Goal: Navigation & Orientation: Find specific page/section

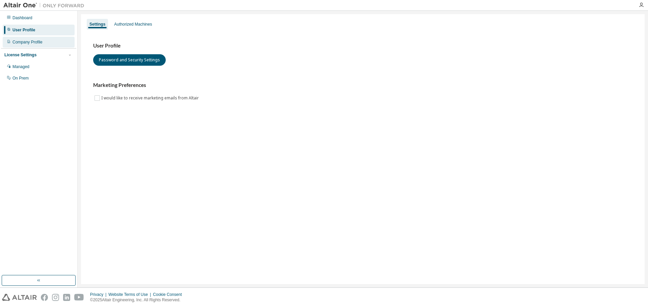
click at [35, 42] on div "Company Profile" at bounding box center [27, 41] width 30 height 5
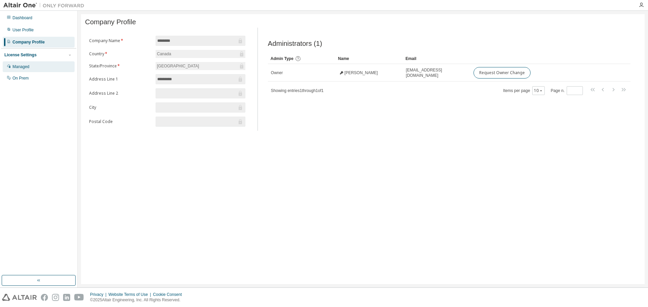
click at [27, 68] on div "Managed" at bounding box center [20, 66] width 17 height 5
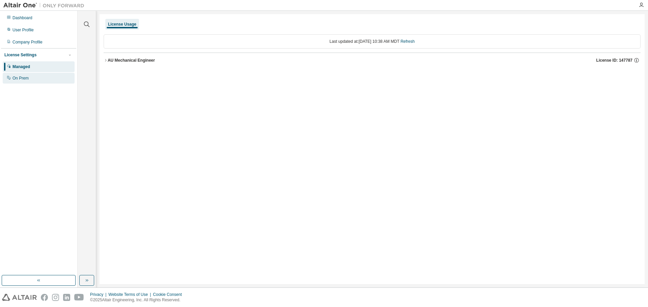
click at [23, 76] on div "On Prem" at bounding box center [20, 78] width 16 height 5
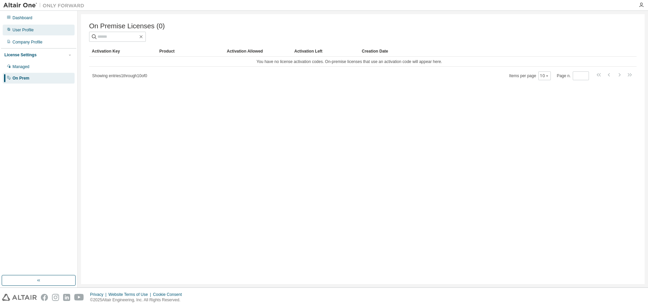
click at [23, 32] on div "User Profile" at bounding box center [22, 29] width 21 height 5
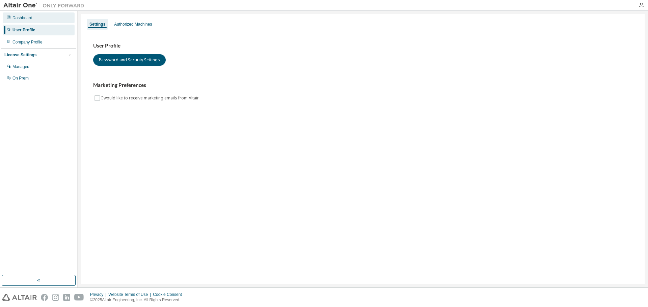
click at [22, 20] on div "Dashboard" at bounding box center [22, 17] width 20 height 5
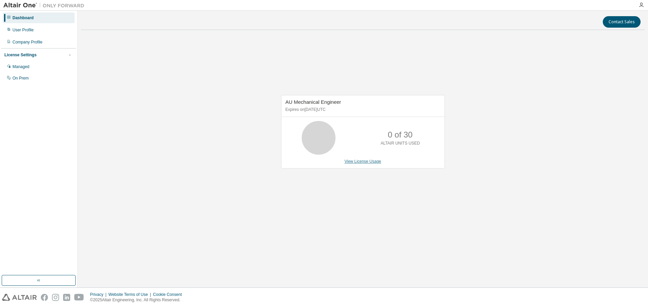
click at [359, 162] on link "View License Usage" at bounding box center [362, 161] width 37 height 5
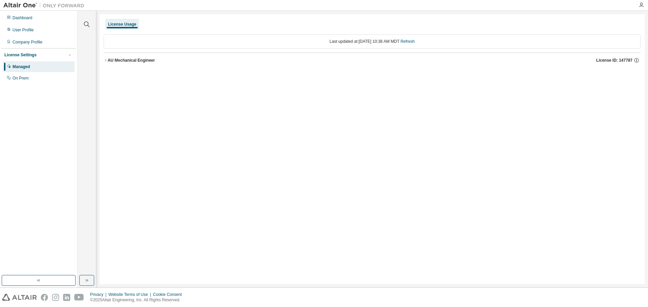
click at [105, 57] on button "AU Mechanical Engineer License ID: 147787" at bounding box center [372, 60] width 537 height 15
